Goal: Task Accomplishment & Management: Use online tool/utility

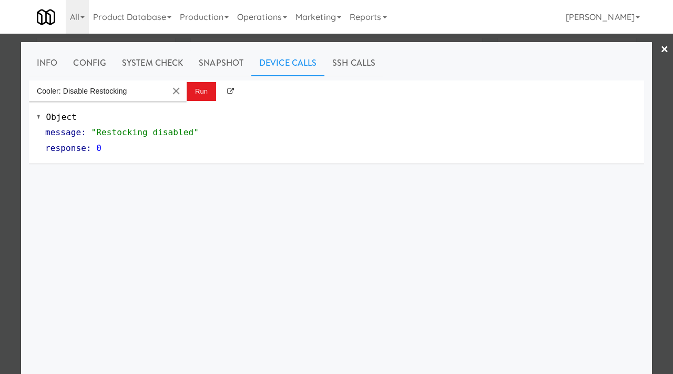
click at [3, 142] on div at bounding box center [336, 187] width 673 height 374
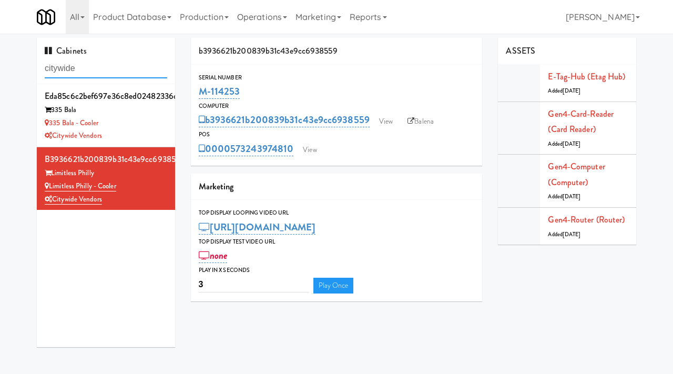
click at [86, 73] on input "citywide" at bounding box center [106, 68] width 122 height 19
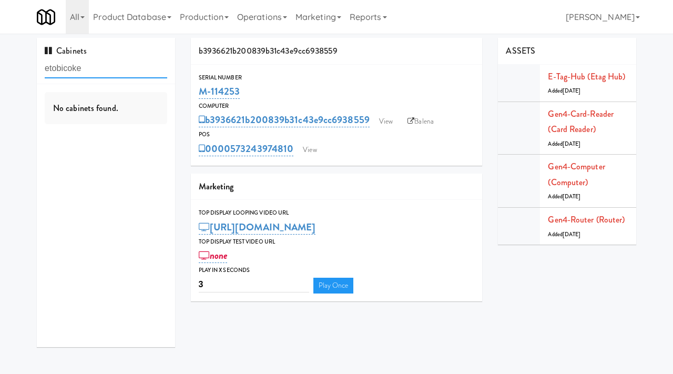
type input "etobicoke"
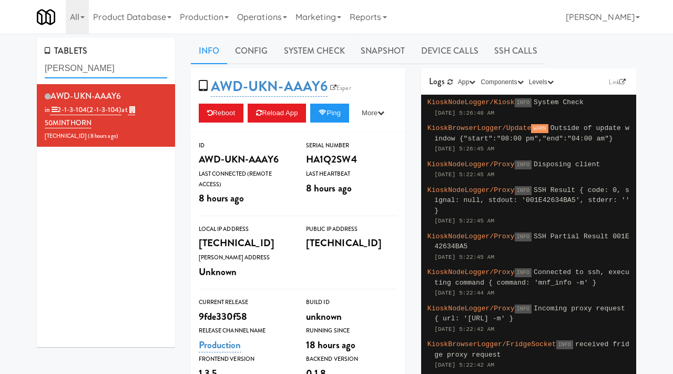
click at [92, 77] on input "[PERSON_NAME]" at bounding box center [106, 68] width 122 height 19
type input "etobicoke"
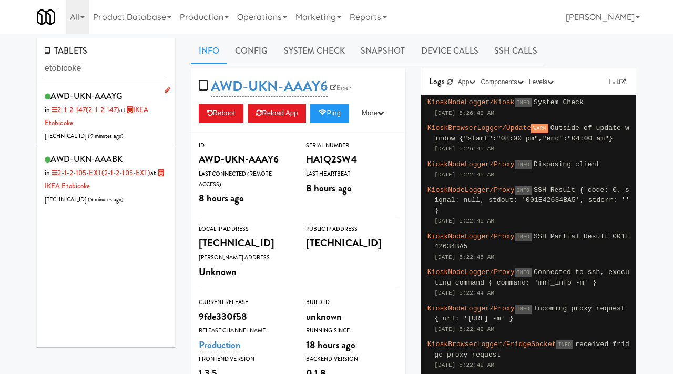
click at [130, 132] on div "AWD-UKN-AAAYG in 2-1-2-147 (2-1-2-147) at IKEA Etobicoke [TECHNICAL_ID] ( 9 min…" at bounding box center [106, 115] width 122 height 54
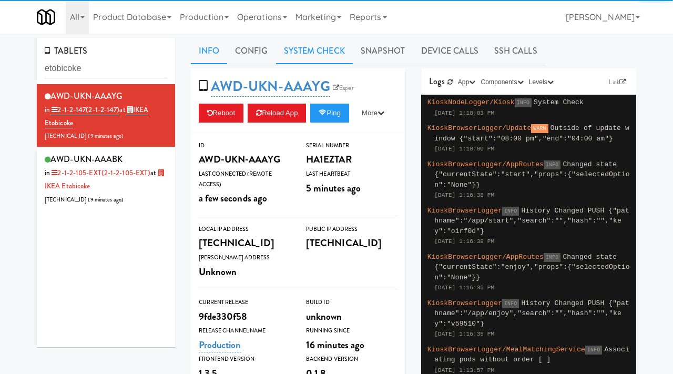
click at [321, 64] on link "System Check" at bounding box center [314, 51] width 77 height 26
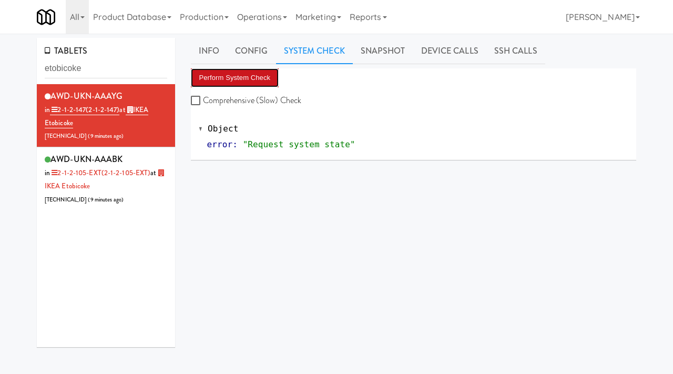
click at [239, 76] on button "Perform System Check" at bounding box center [235, 77] width 88 height 19
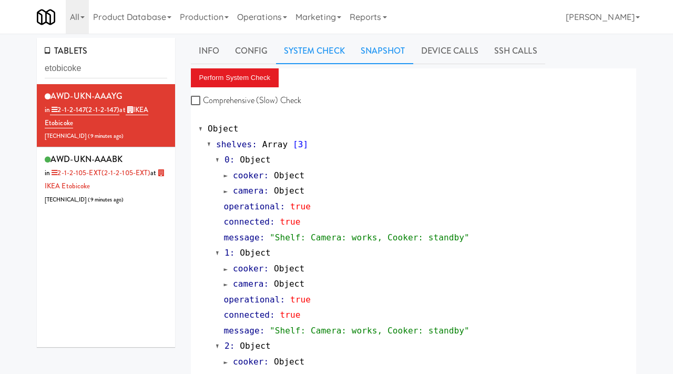
click at [387, 54] on link "Snapshot" at bounding box center [383, 51] width 60 height 26
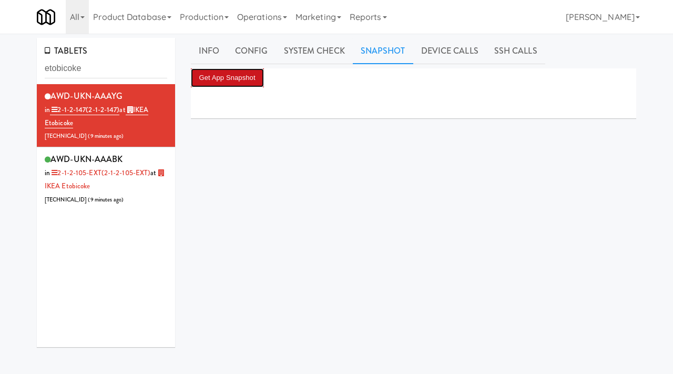
click at [251, 80] on button "Get App Snapshot" at bounding box center [227, 77] width 73 height 19
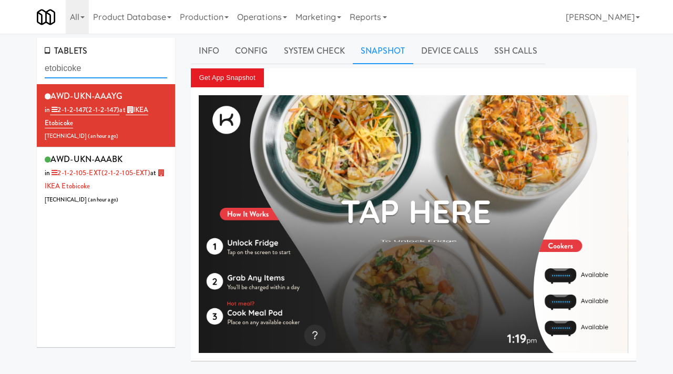
click at [97, 66] on input "etobicoke" at bounding box center [106, 68] width 122 height 19
type input "north york store"
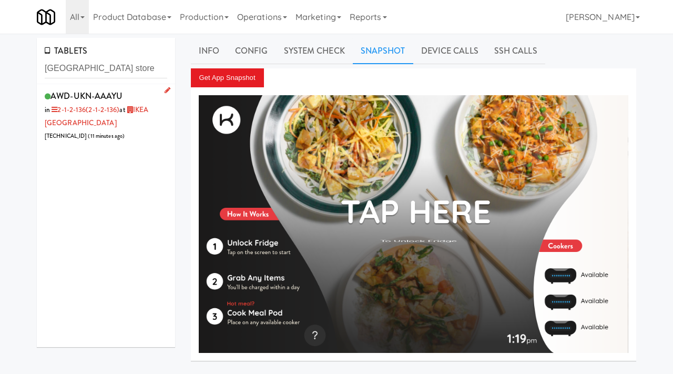
click at [148, 126] on div "AWD-UKN-AAAYU in 2-1-2-136 (2-1-2-136) at IKEA North York Store 206.0.69.50 ( 1…" at bounding box center [106, 115] width 122 height 54
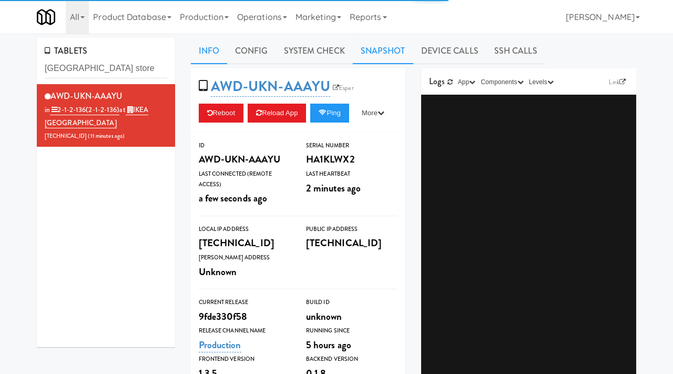
click at [377, 51] on link "Snapshot" at bounding box center [383, 51] width 60 height 26
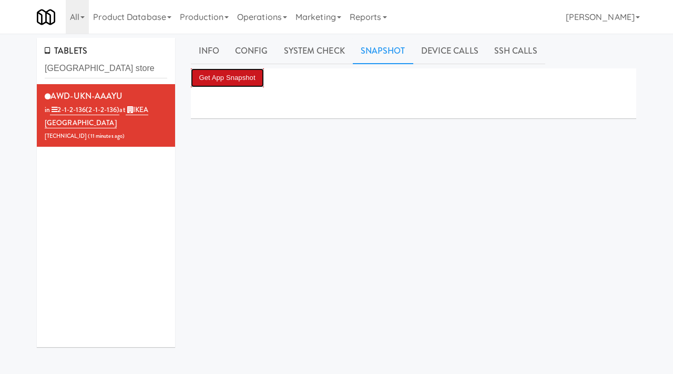
click at [218, 80] on button "Get App Snapshot" at bounding box center [227, 77] width 73 height 19
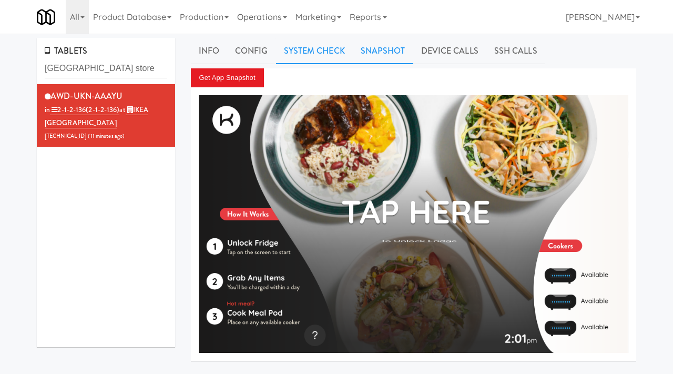
click at [288, 49] on link "System Check" at bounding box center [314, 51] width 77 height 26
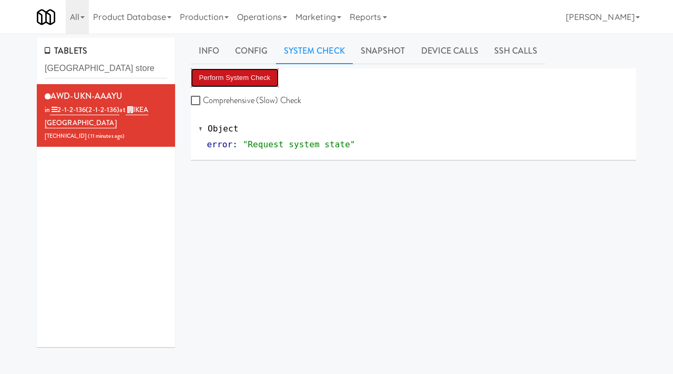
click at [233, 77] on button "Perform System Check" at bounding box center [235, 77] width 88 height 19
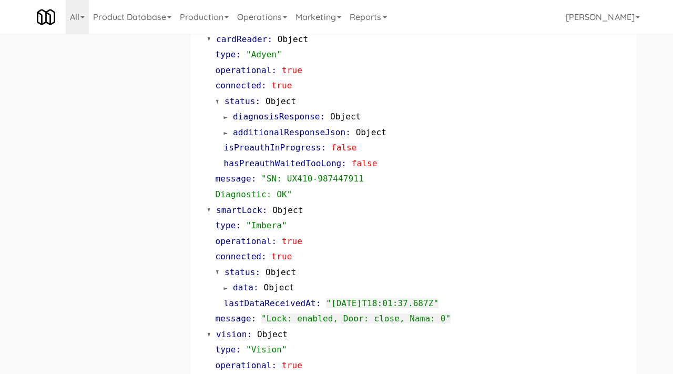
scroll to position [400, 0]
